Goal: Information Seeking & Learning: Learn about a topic

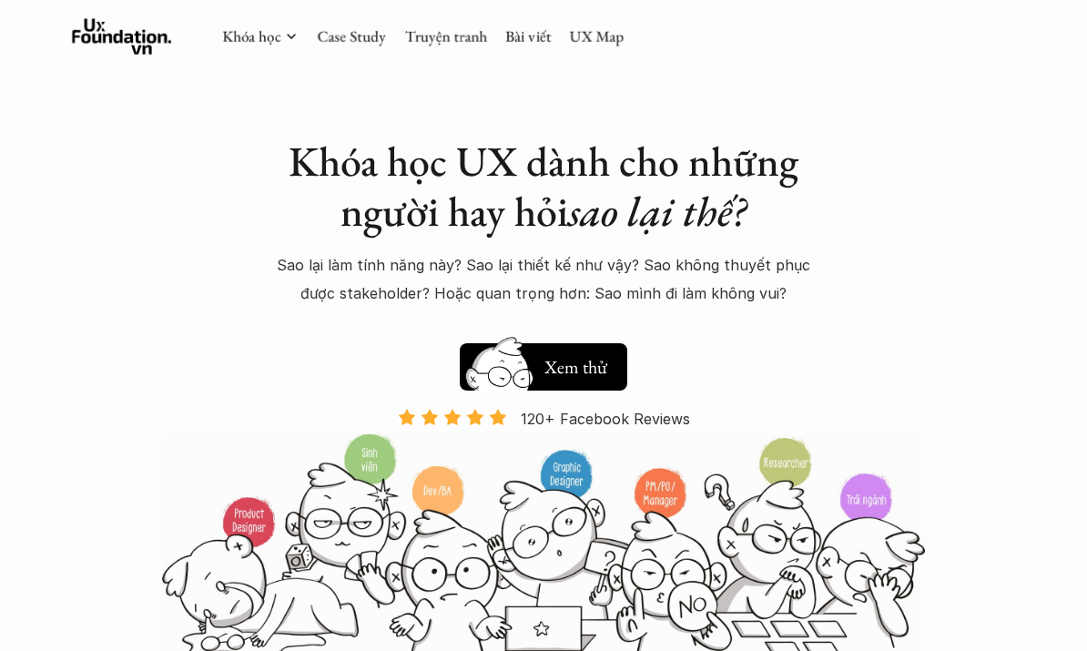
click at [535, 37] on link "Bài viết" at bounding box center [528, 36] width 46 height 20
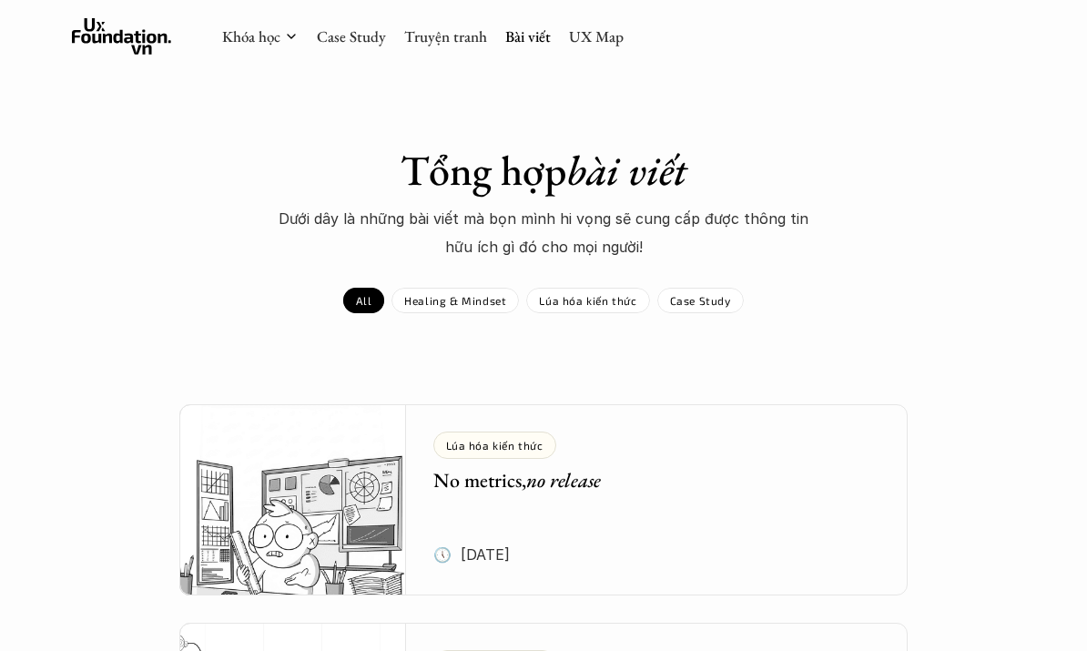
click at [569, 39] on link "UX Map" at bounding box center [596, 36] width 55 height 20
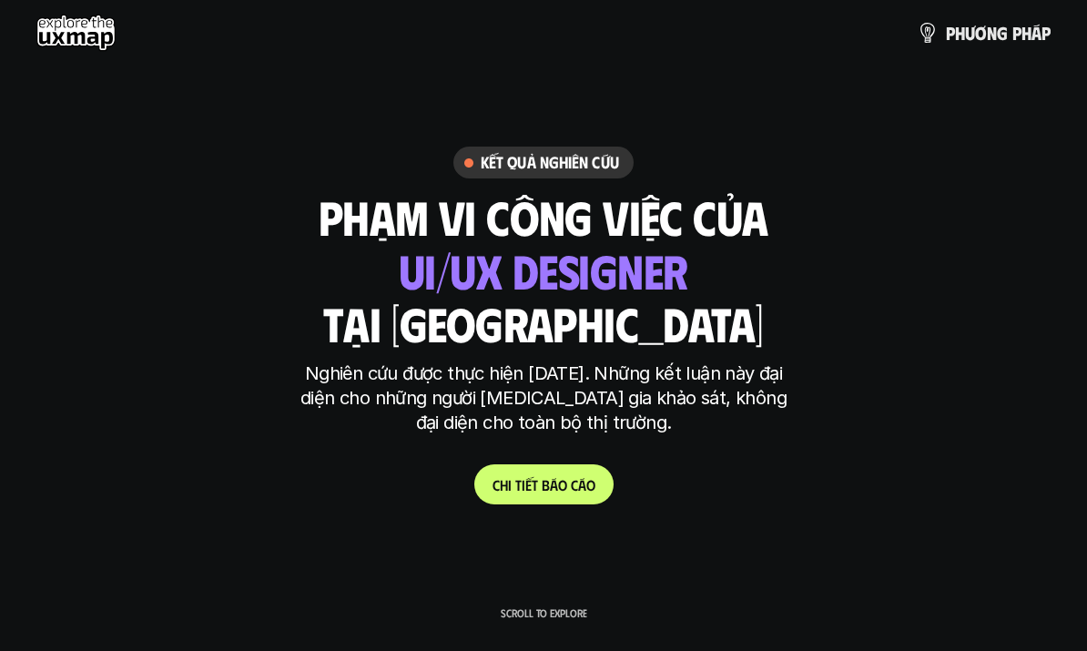
click at [583, 476] on span "á" at bounding box center [582, 484] width 8 height 17
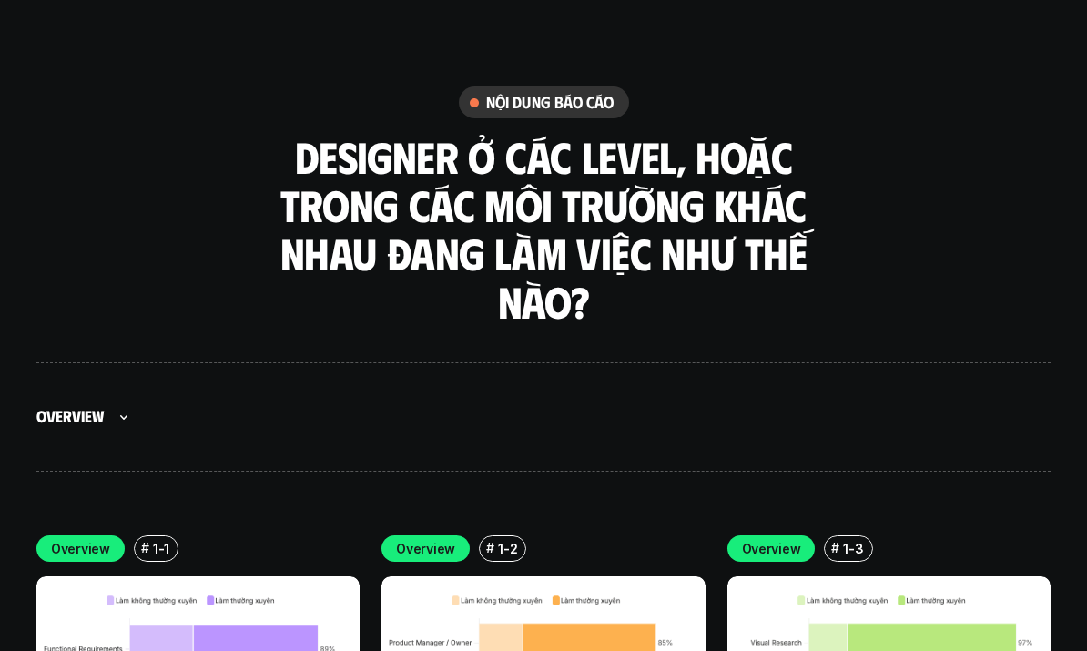
scroll to position [4860, 0]
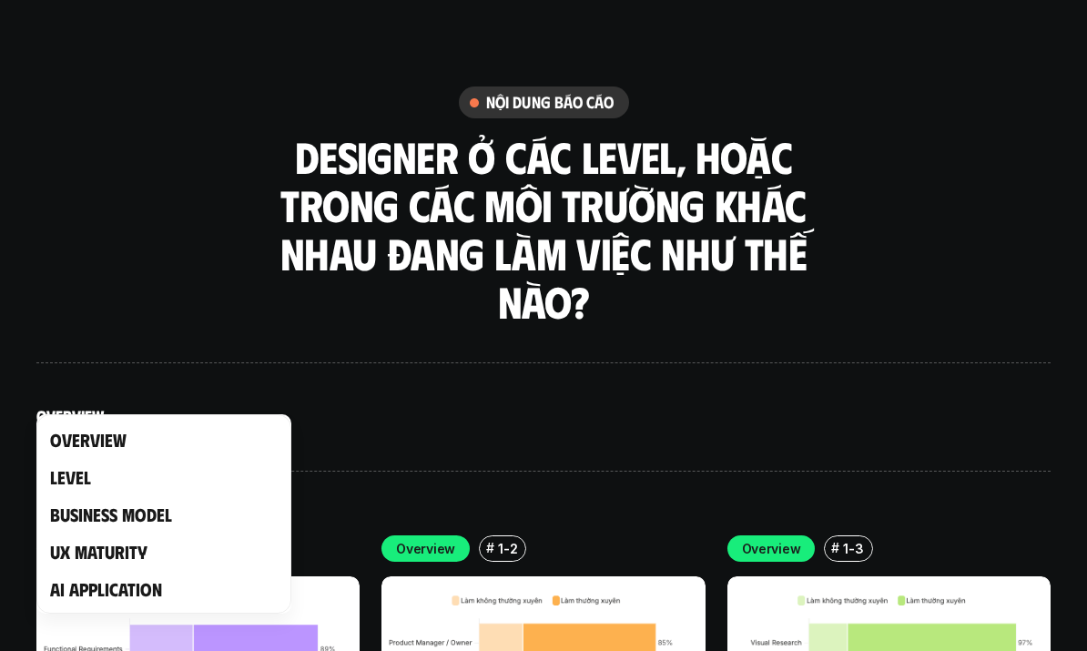
click at [72, 465] on link "Level" at bounding box center [70, 476] width 41 height 23
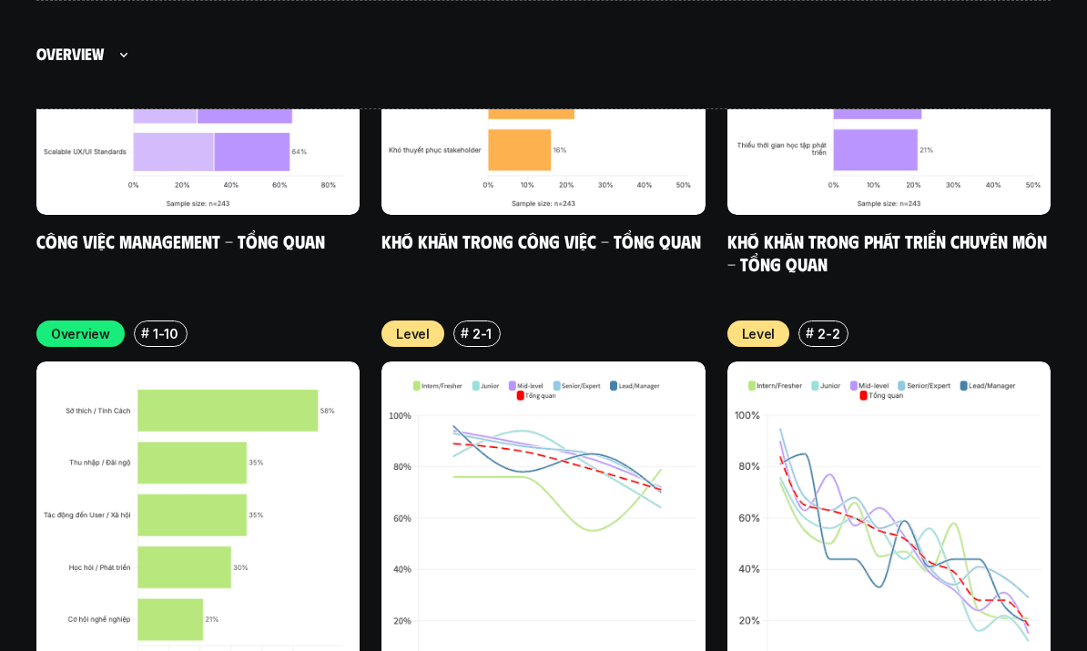
scroll to position [6634, 0]
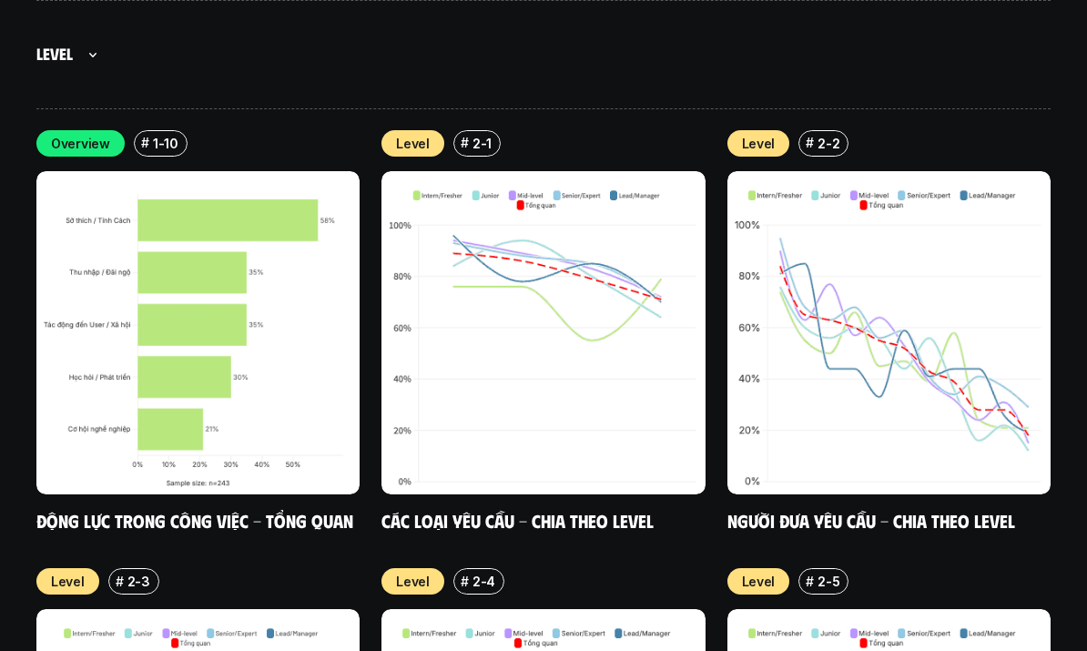
click at [71, 65] on div at bounding box center [543, 325] width 1087 height 651
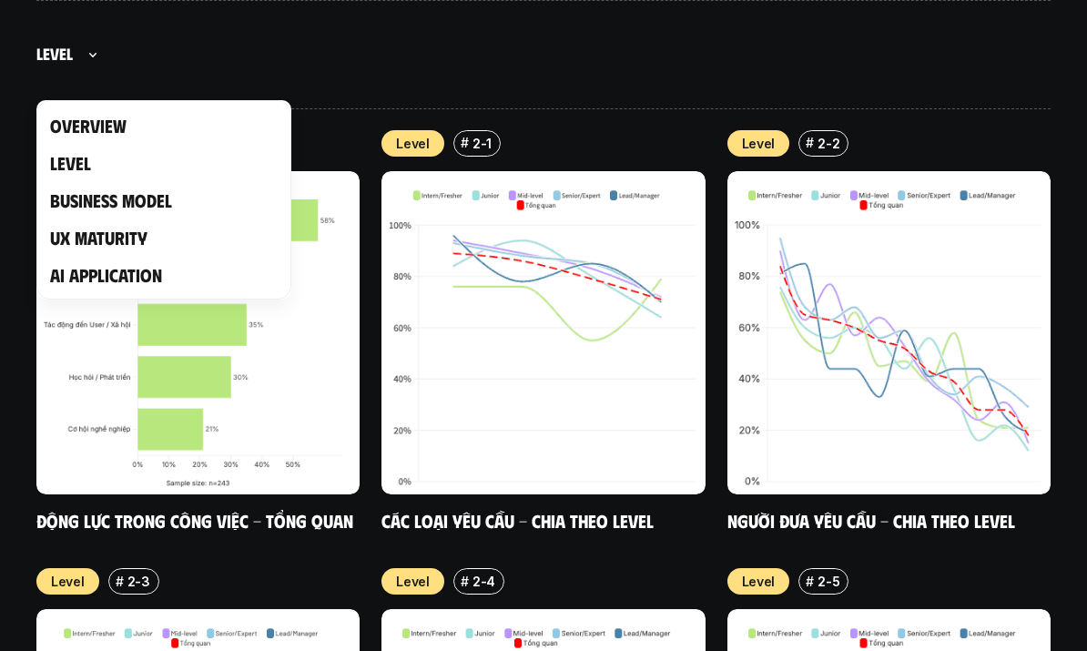
click at [50, 66] on div at bounding box center [543, 325] width 1087 height 651
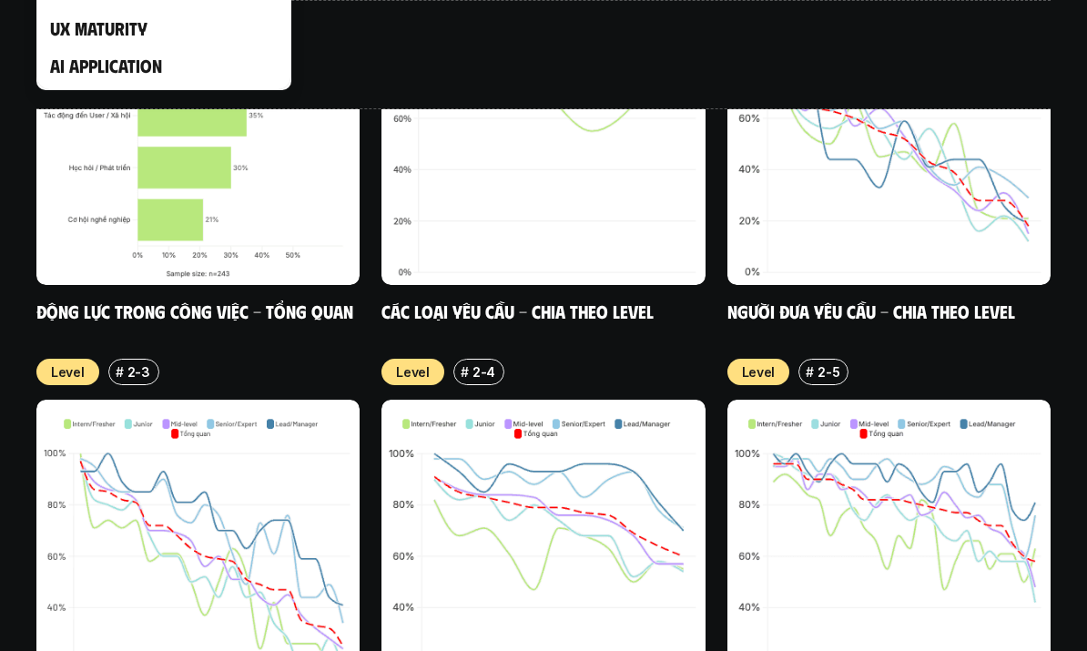
click at [82, 0] on html "p h ư ơ n g p h á p Scroll to explore Kết quả nghiên cứu phạm vi công việc của …" at bounding box center [543, 145] width 1087 height 13977
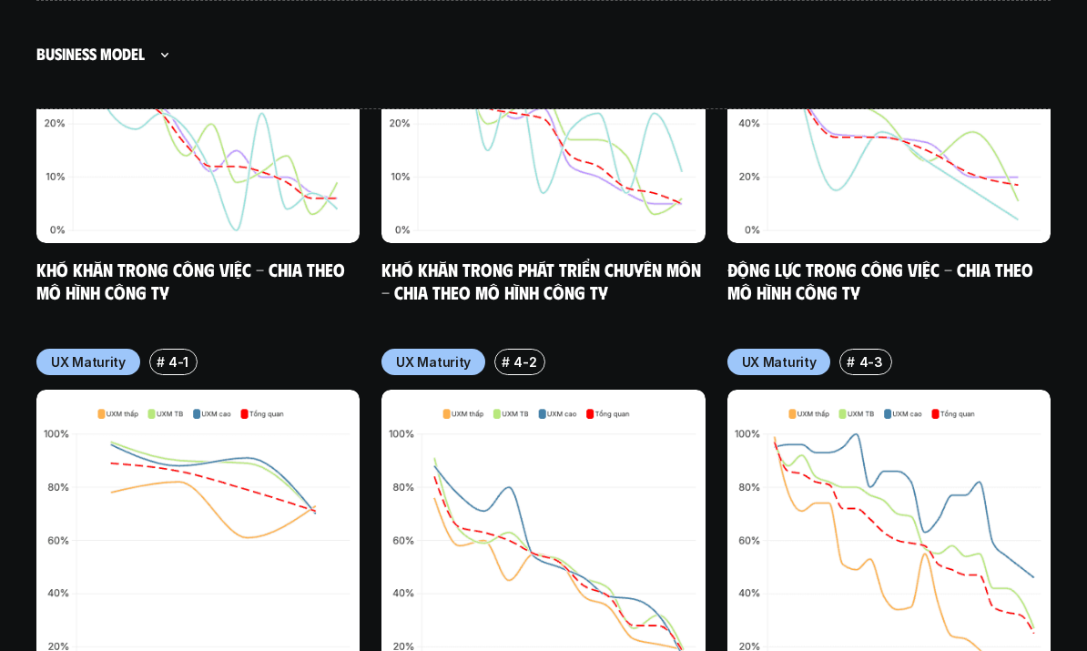
scroll to position [9834, 0]
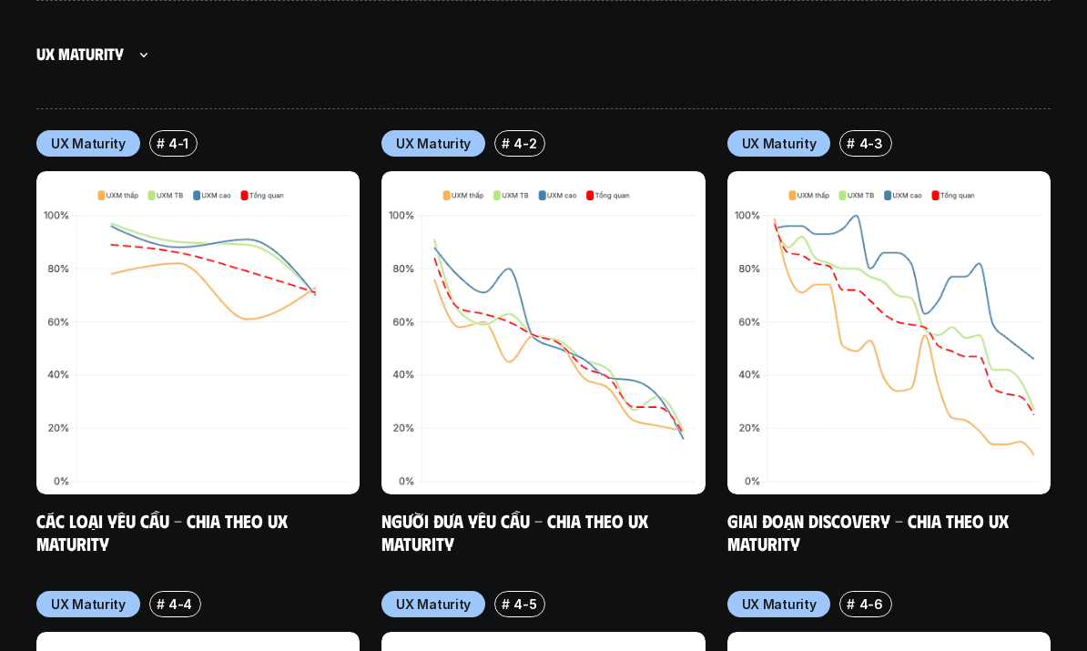
click at [65, 66] on div at bounding box center [543, 325] width 1087 height 651
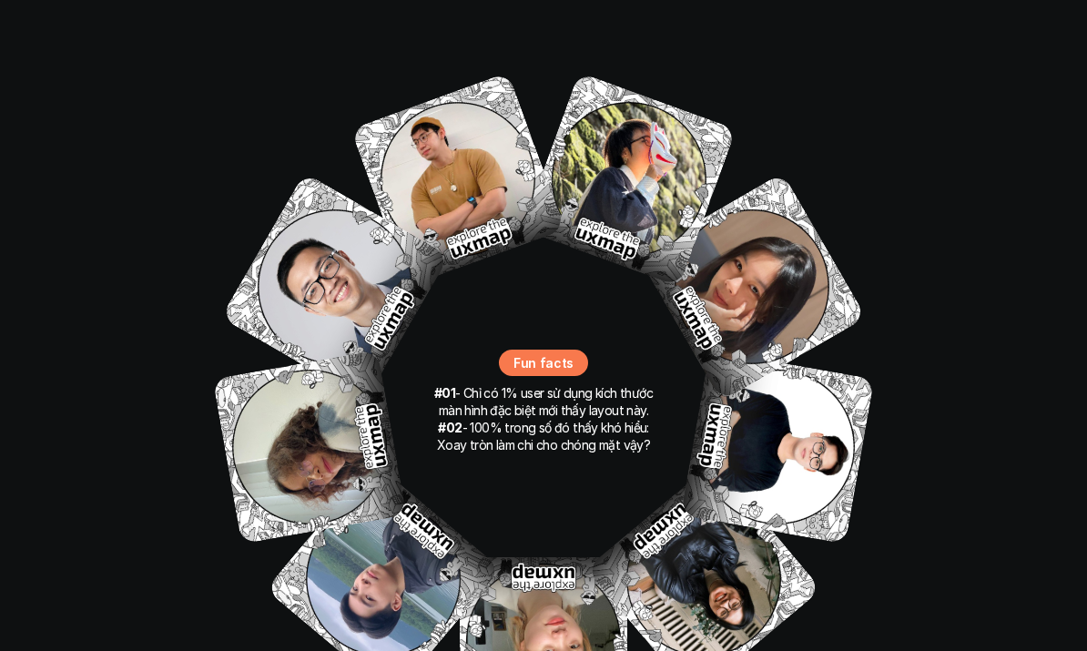
scroll to position [12181, 0]
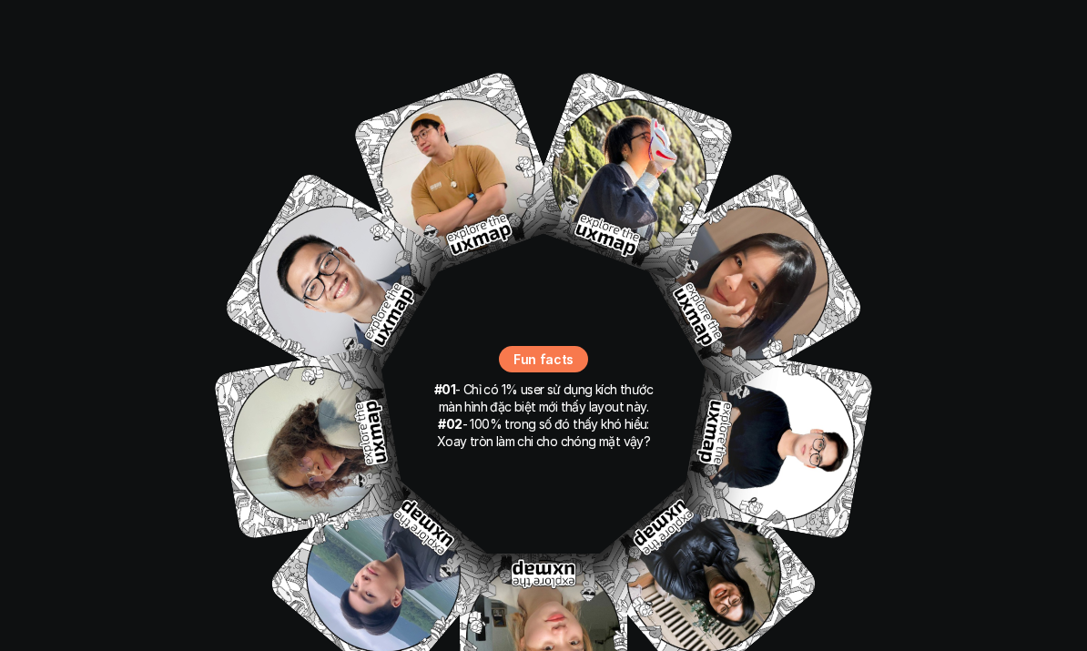
click at [809, 421] on div at bounding box center [543, 325] width 1087 height 651
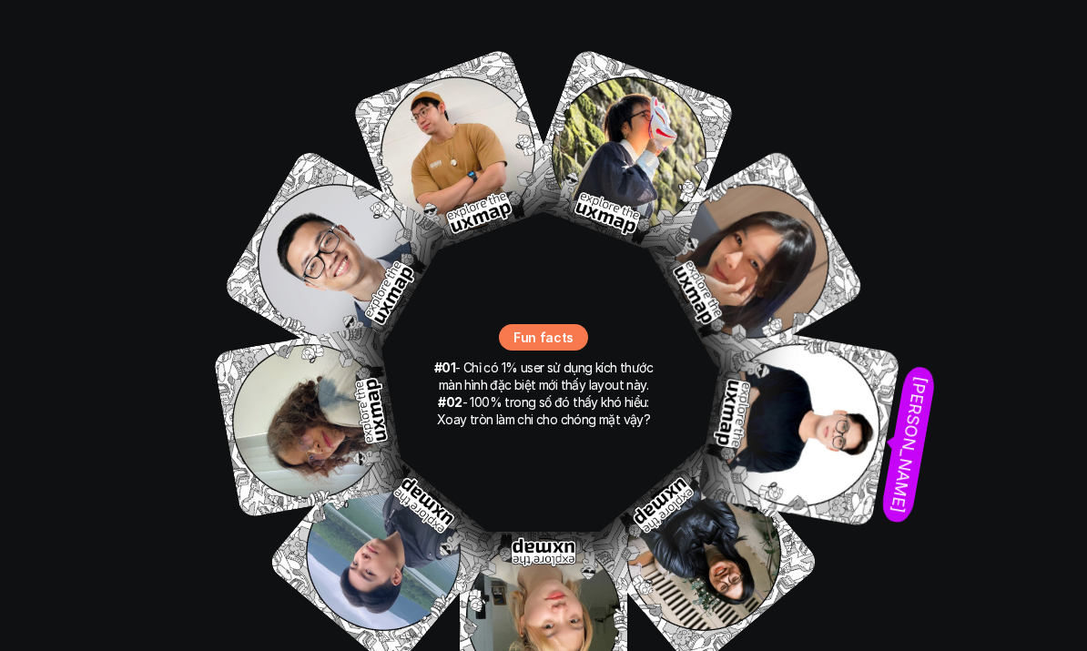
click at [808, 402] on img at bounding box center [799, 424] width 205 height 205
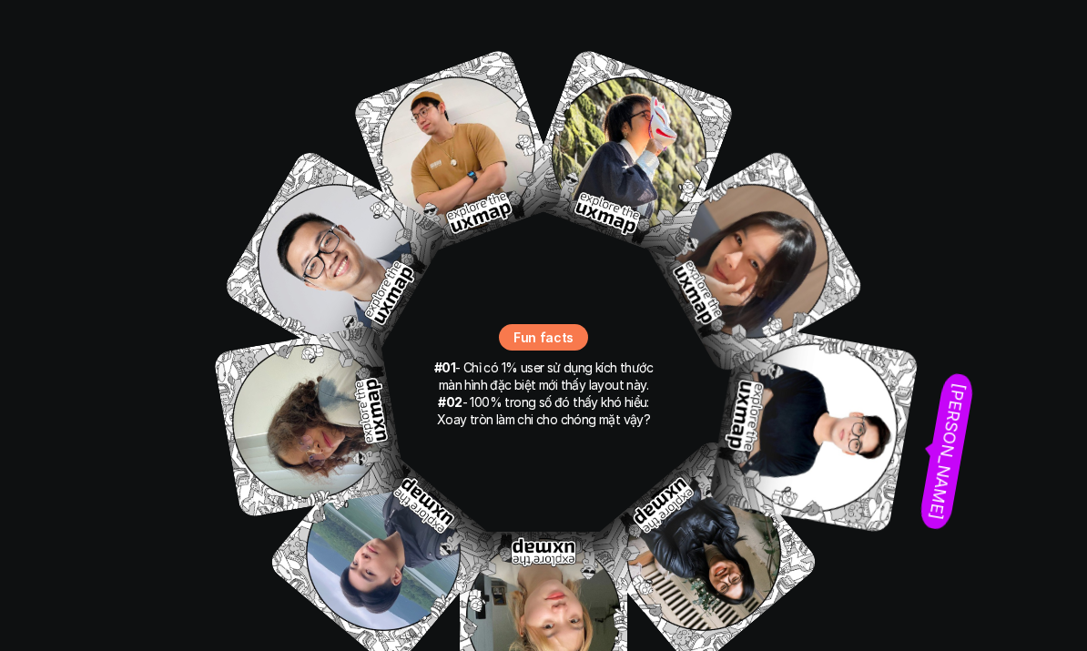
click at [812, 391] on img at bounding box center [814, 427] width 212 height 212
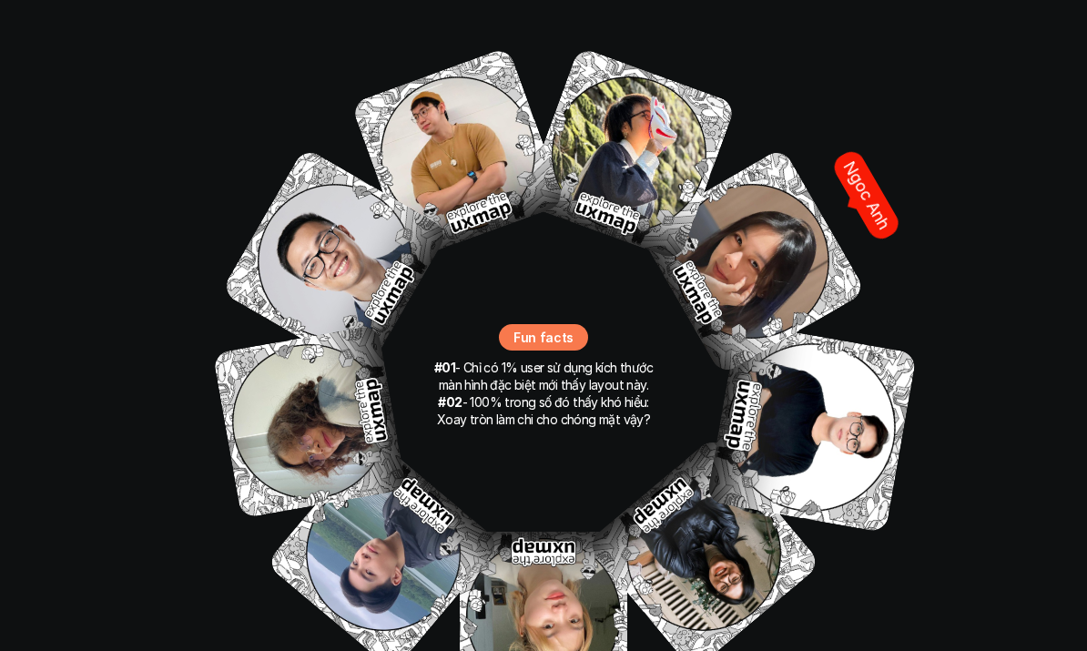
click at [794, 227] on img at bounding box center [751, 261] width 229 height 229
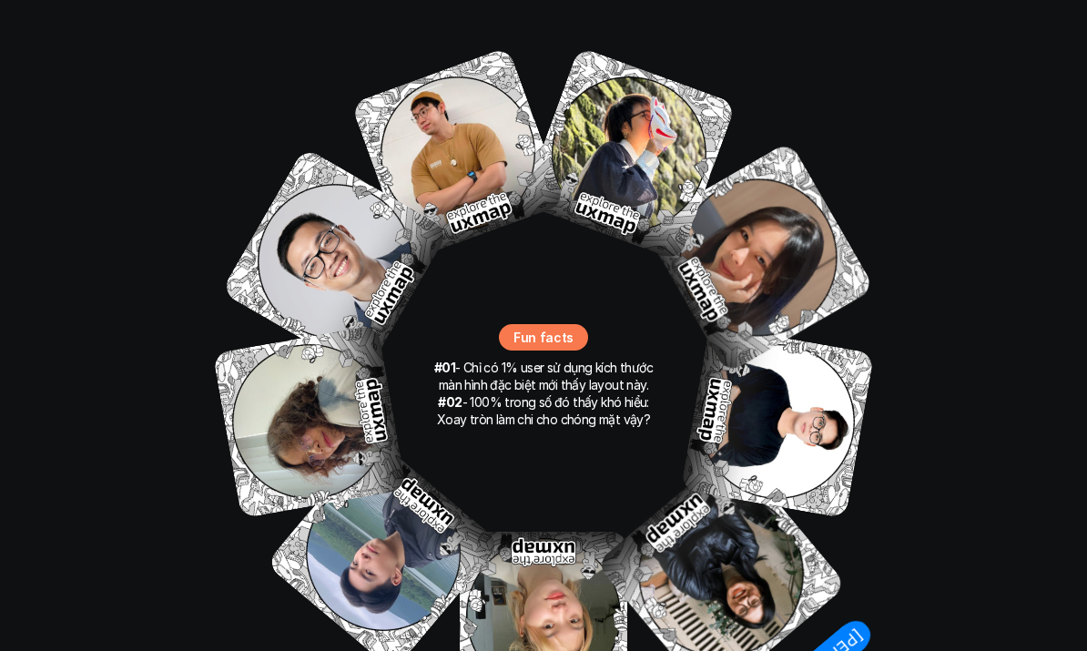
click at [756, 536] on img at bounding box center [722, 574] width 252 height 252
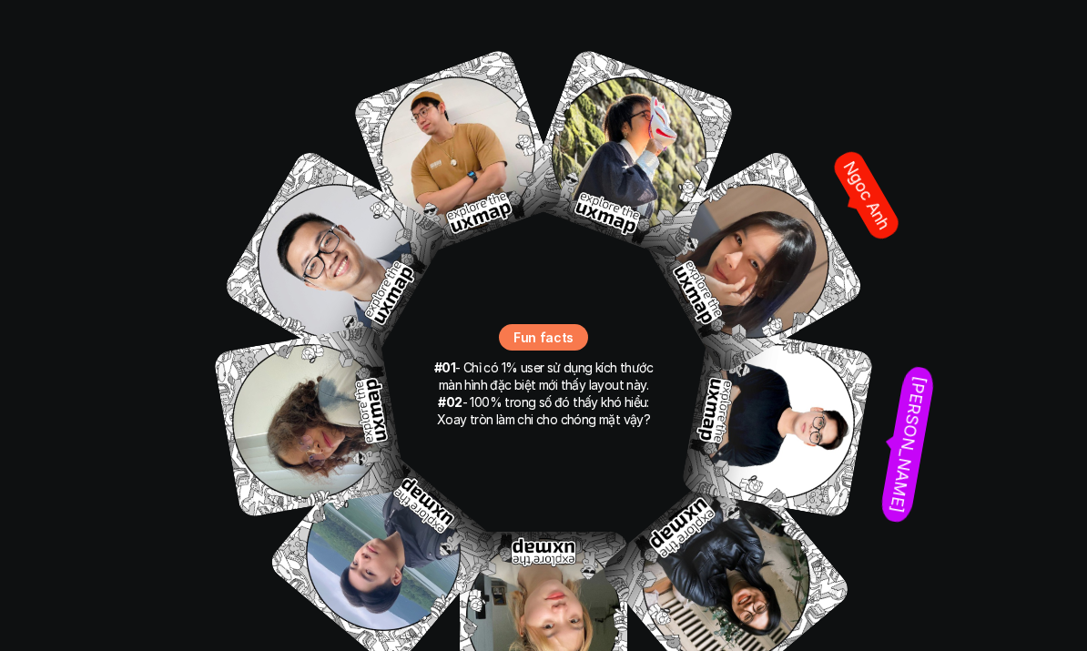
click at [813, 390] on img at bounding box center [777, 421] width 194 height 194
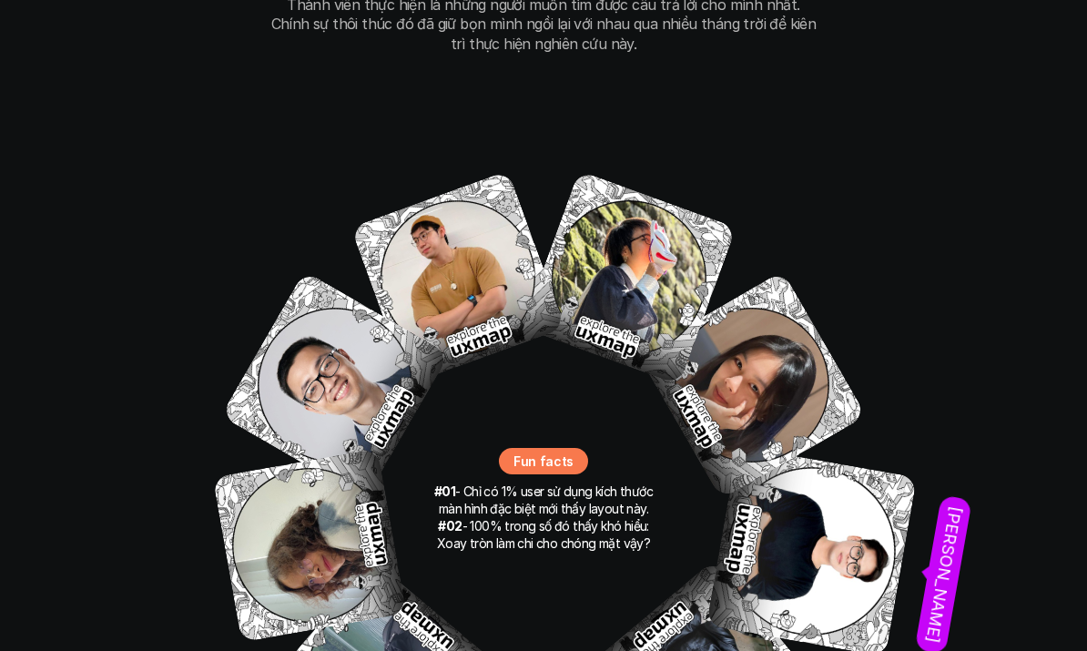
scroll to position [12079, 0]
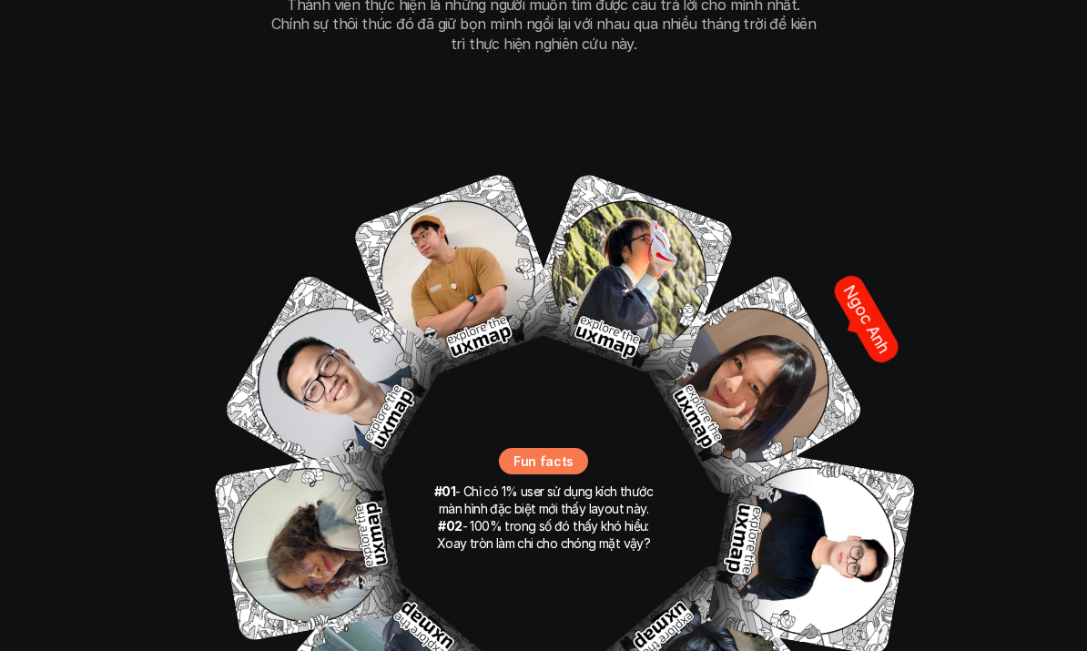
click at [800, 353] on img at bounding box center [751, 384] width 229 height 229
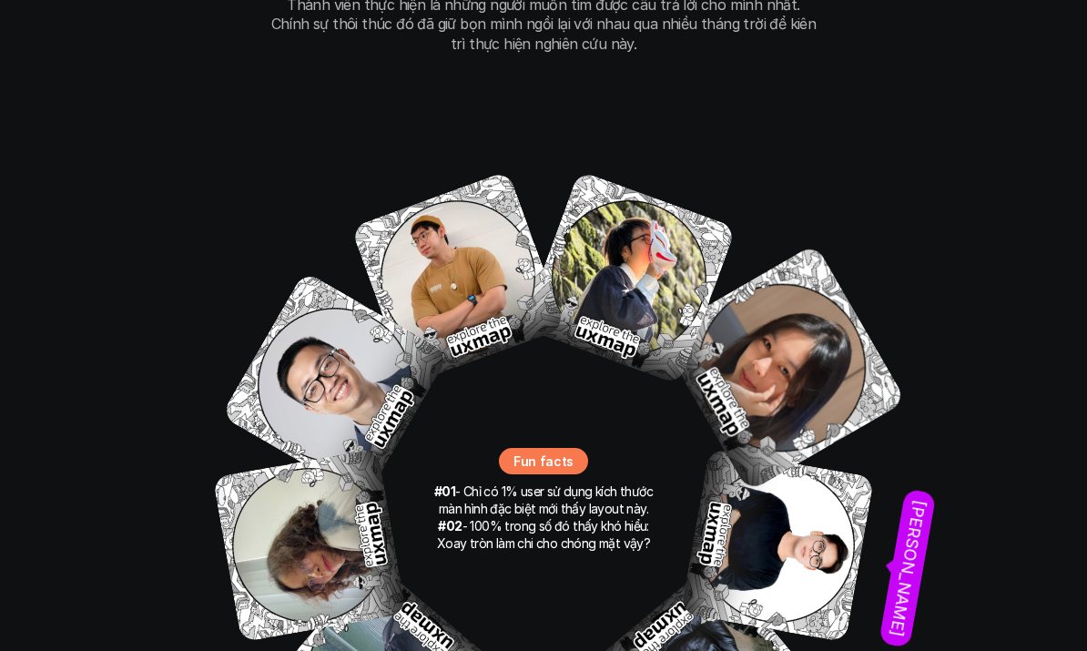
click at [770, 331] on img at bounding box center [781, 367] width 249 height 249
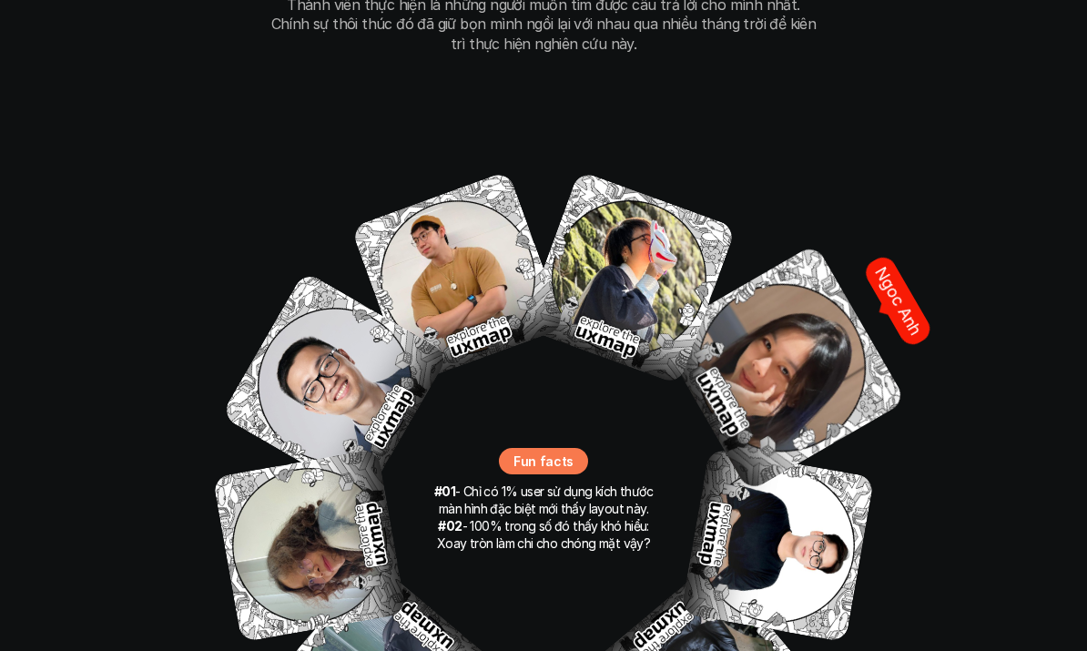
click at [763, 346] on img at bounding box center [781, 367] width 249 height 249
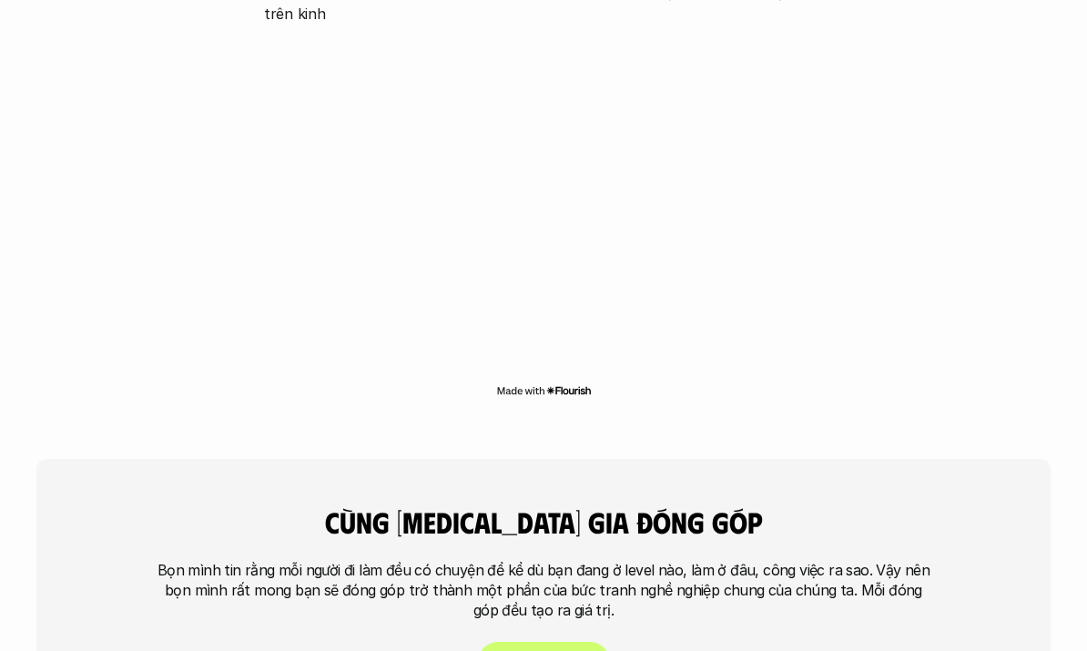
scroll to position [4090, 0]
click at [112, 537] on div "cùng [MEDICAL_DATA] gia đóng góp Bọn mình tin rằng mỗi người đi làm đều có chuy…" at bounding box center [543, 594] width 1014 height 269
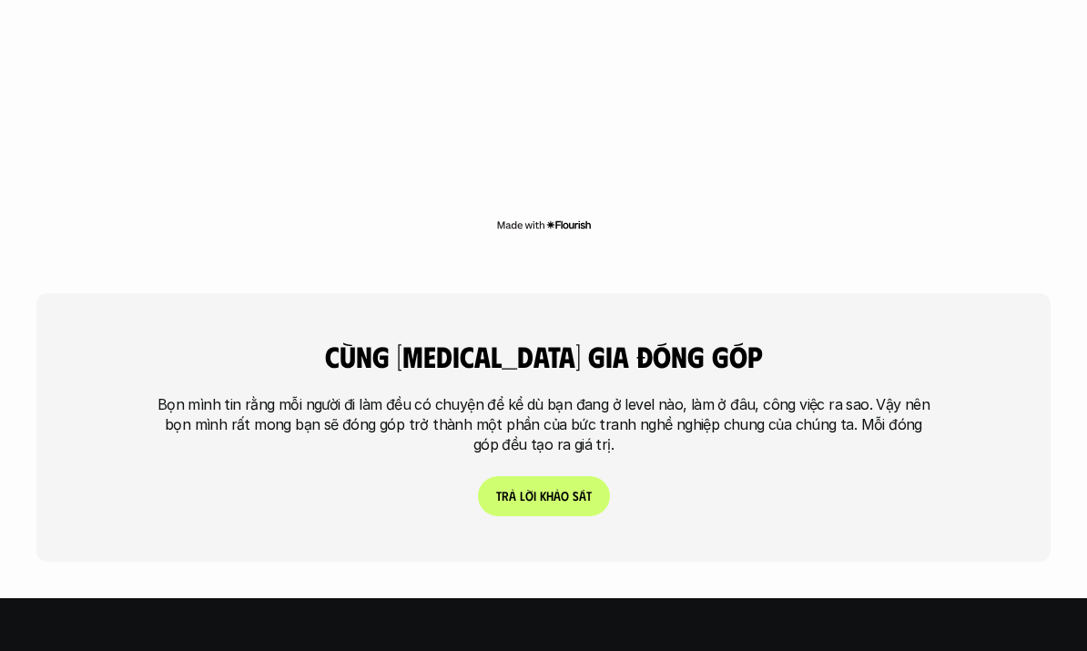
scroll to position [4256, 0]
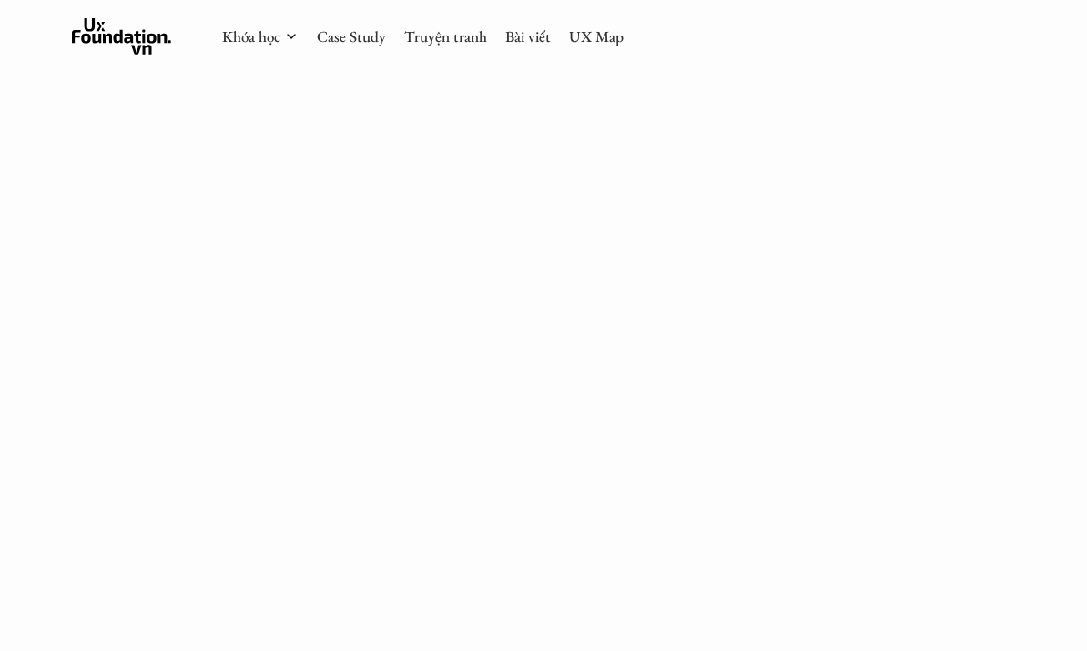
scroll to position [3872, 0]
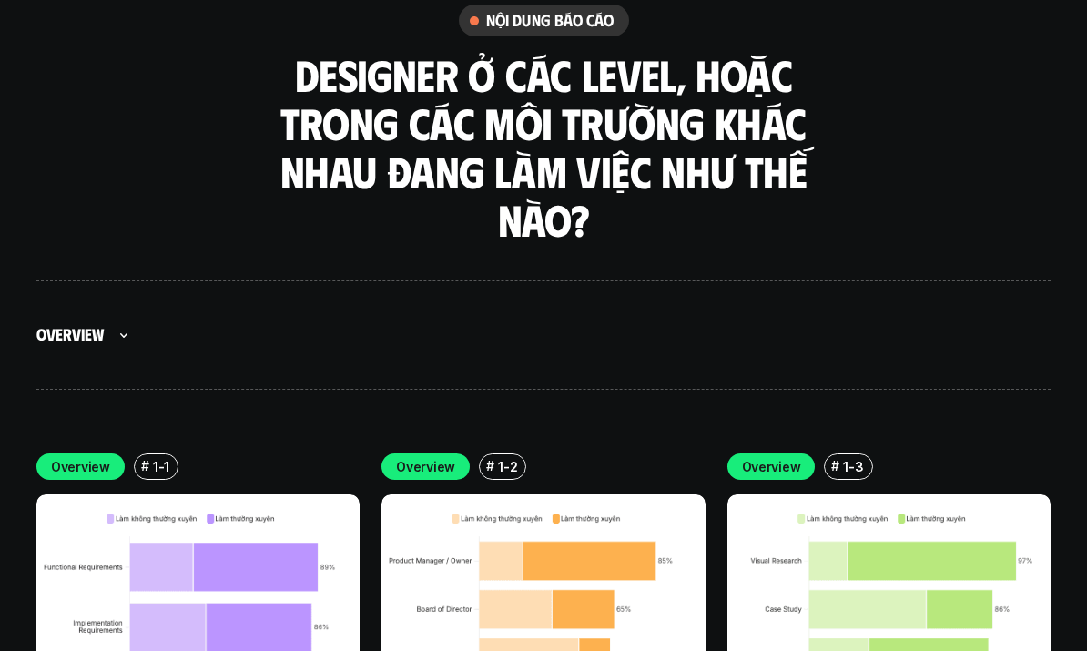
scroll to position [4934, 0]
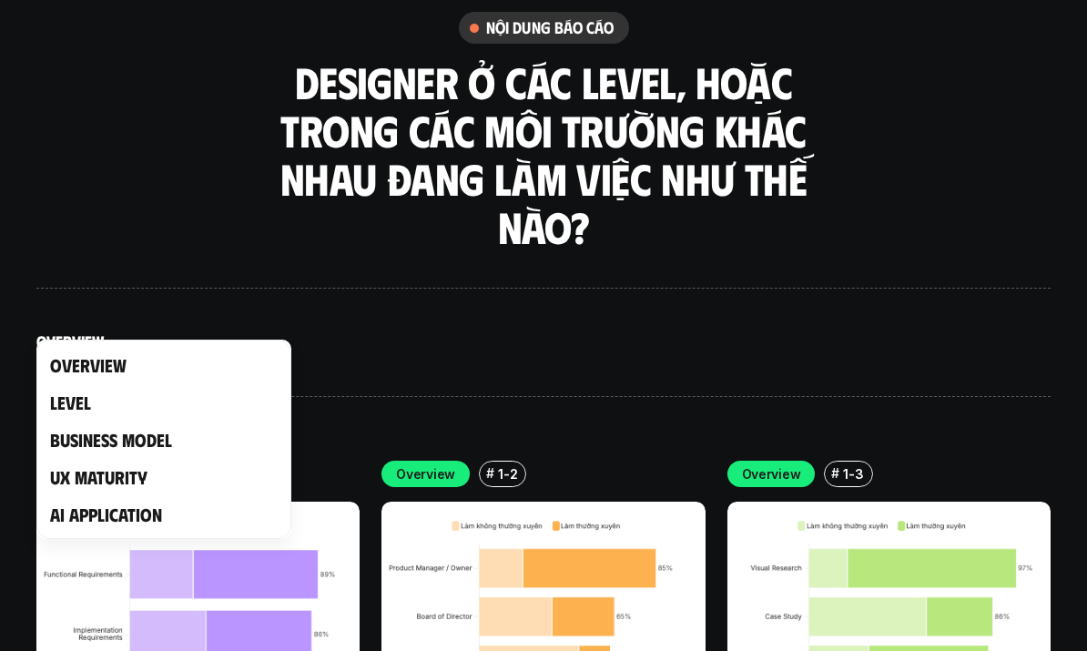
click at [107, 412] on h5 "Level" at bounding box center [164, 402] width 228 height 23
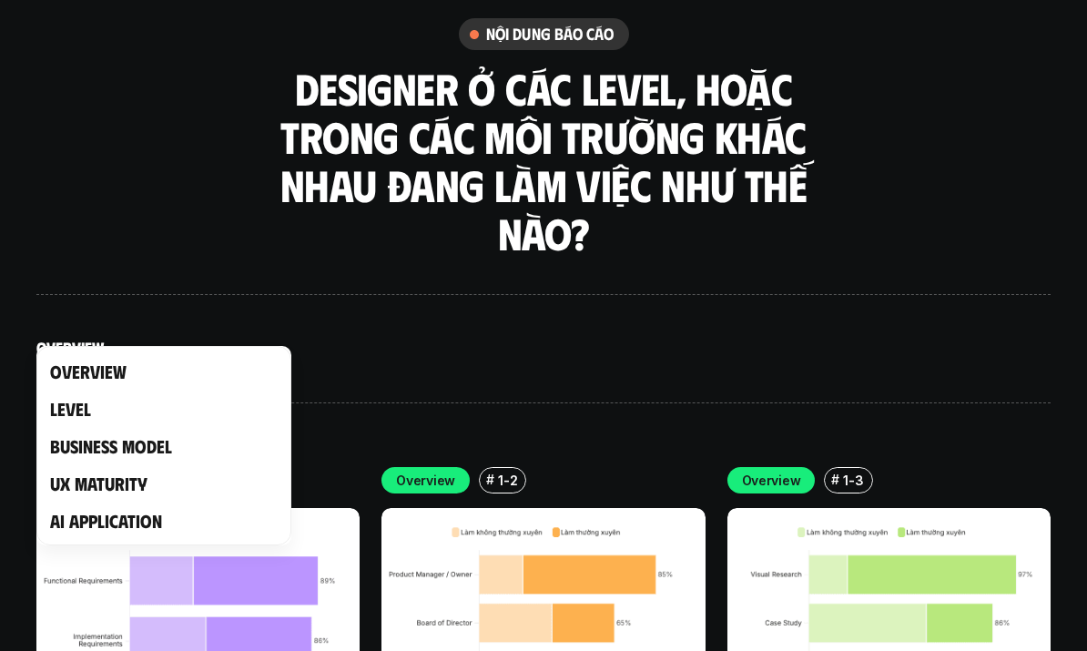
scroll to position [4921, 0]
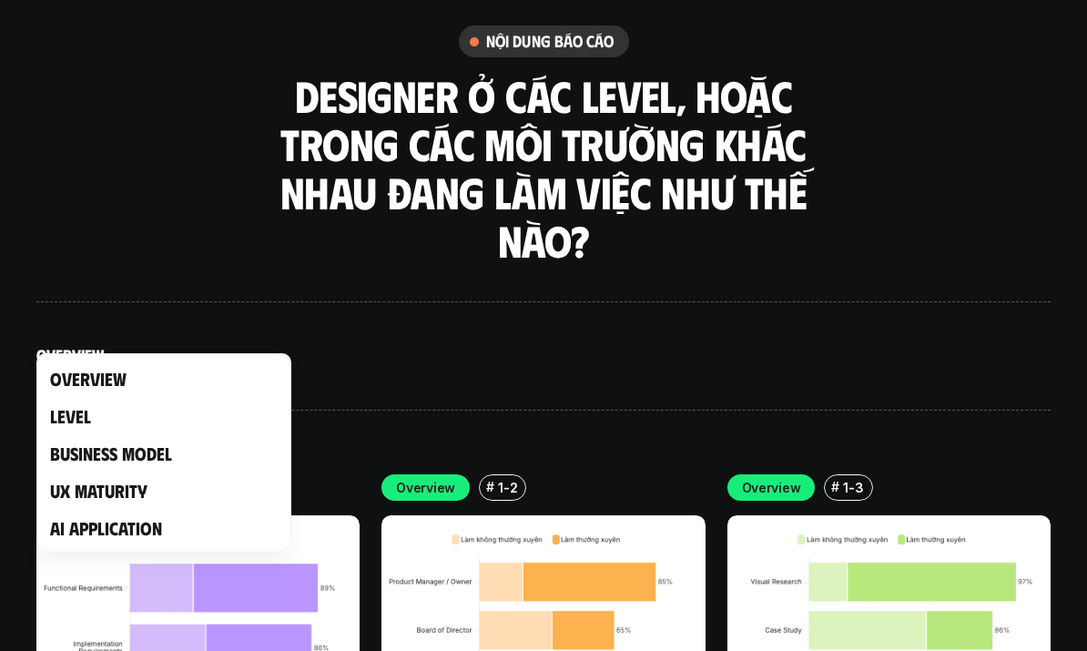
click at [40, 207] on div at bounding box center [543, 325] width 1087 height 651
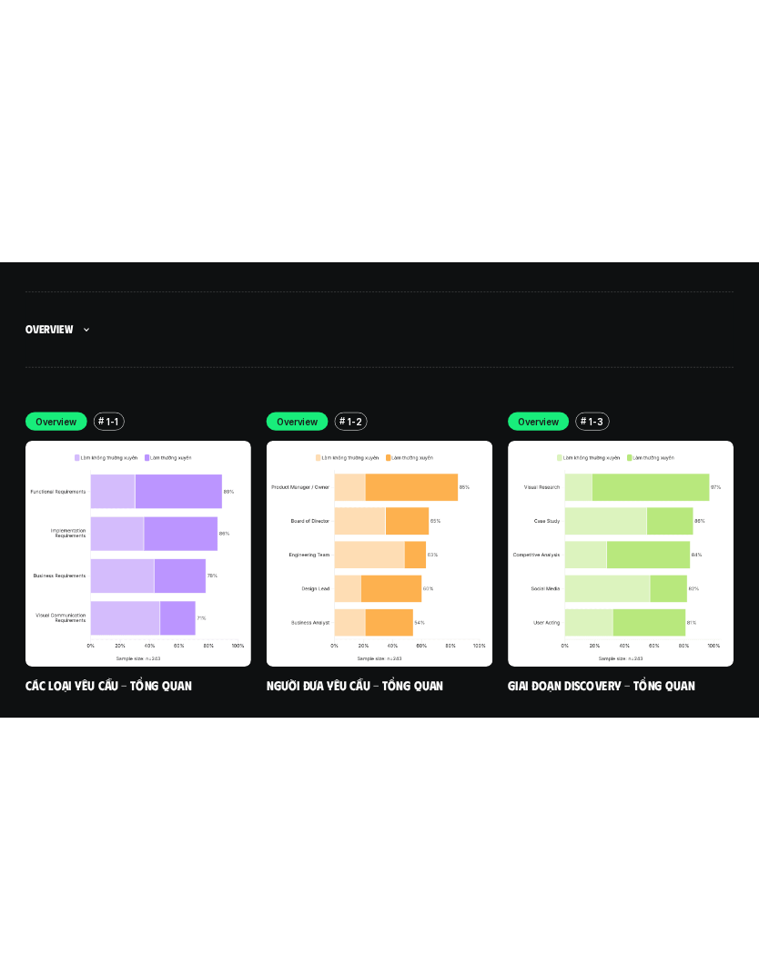
scroll to position [5183, 0]
